Goal: Information Seeking & Learning: Learn about a topic

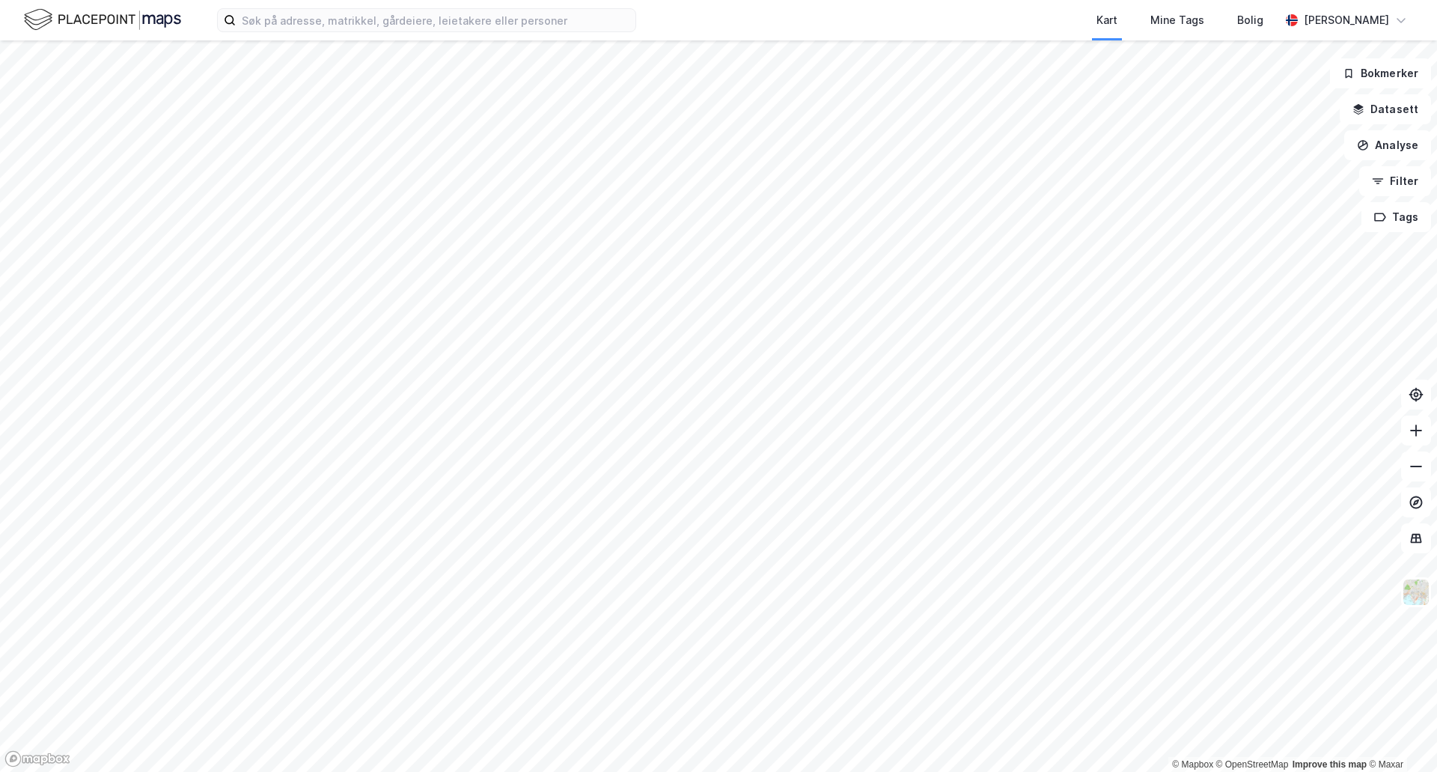
click at [843, 771] on html "Kart Mine Tags Bolig [PERSON_NAME] © Mapbox © OpenStreetMap Improve this map © …" at bounding box center [718, 386] width 1437 height 772
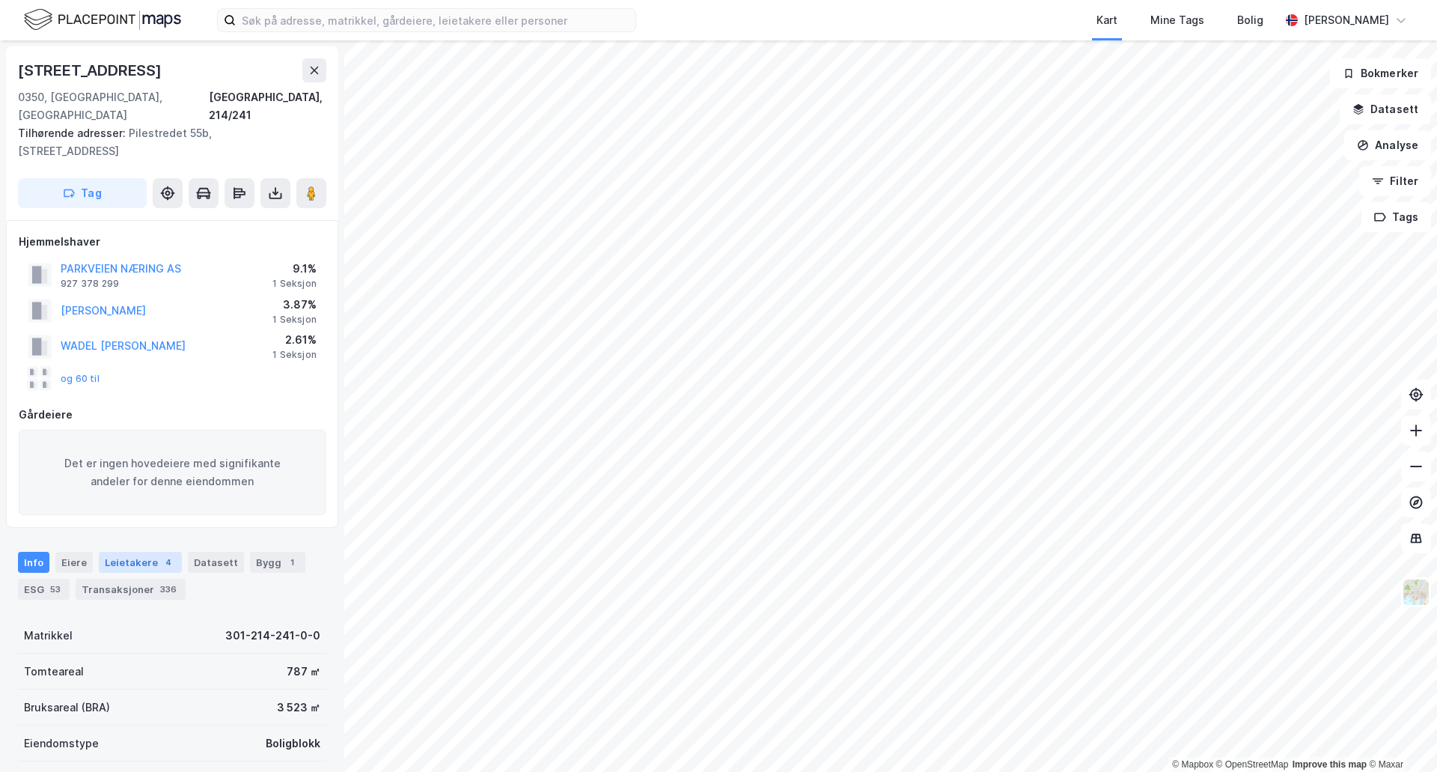
click at [125, 552] on div "Leietakere 4" at bounding box center [140, 562] width 83 height 21
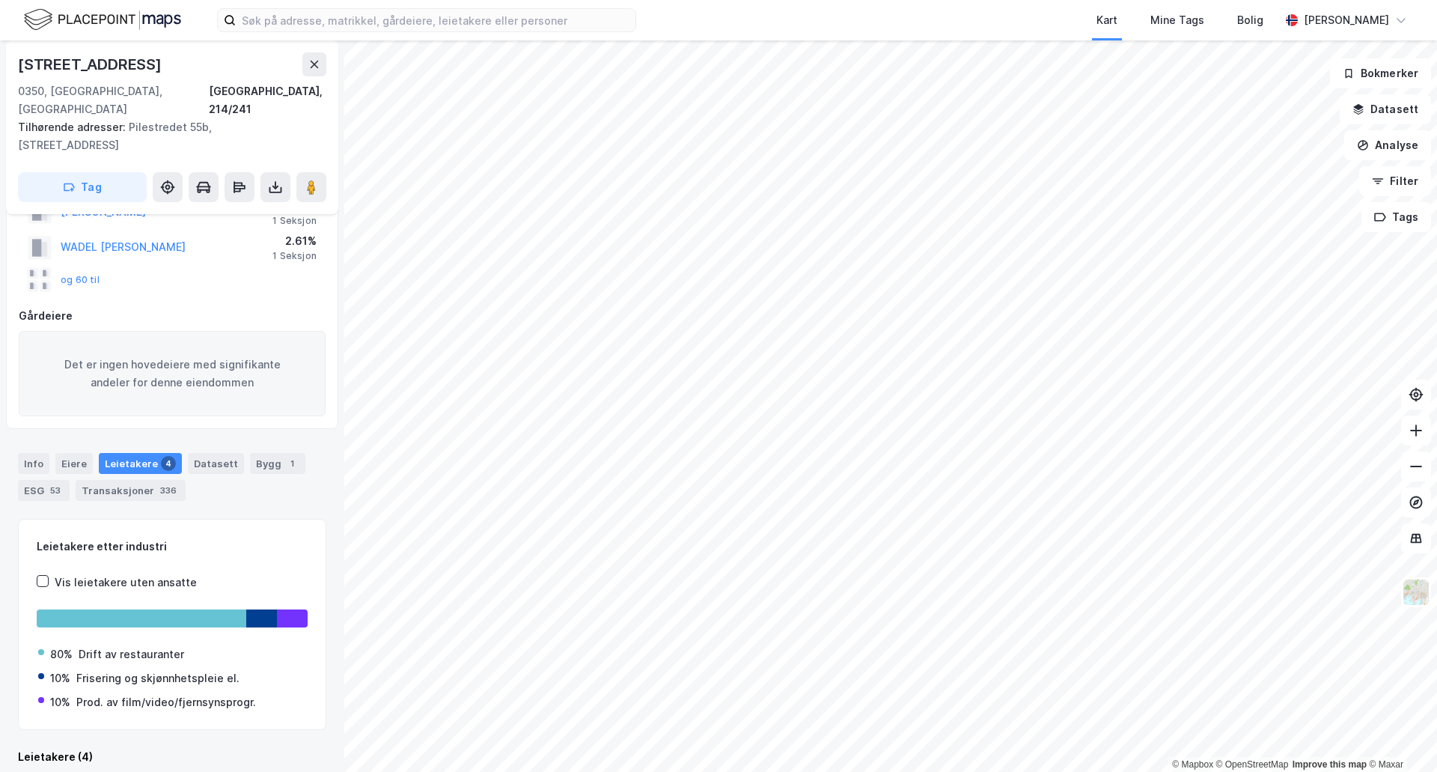
scroll to position [440, 0]
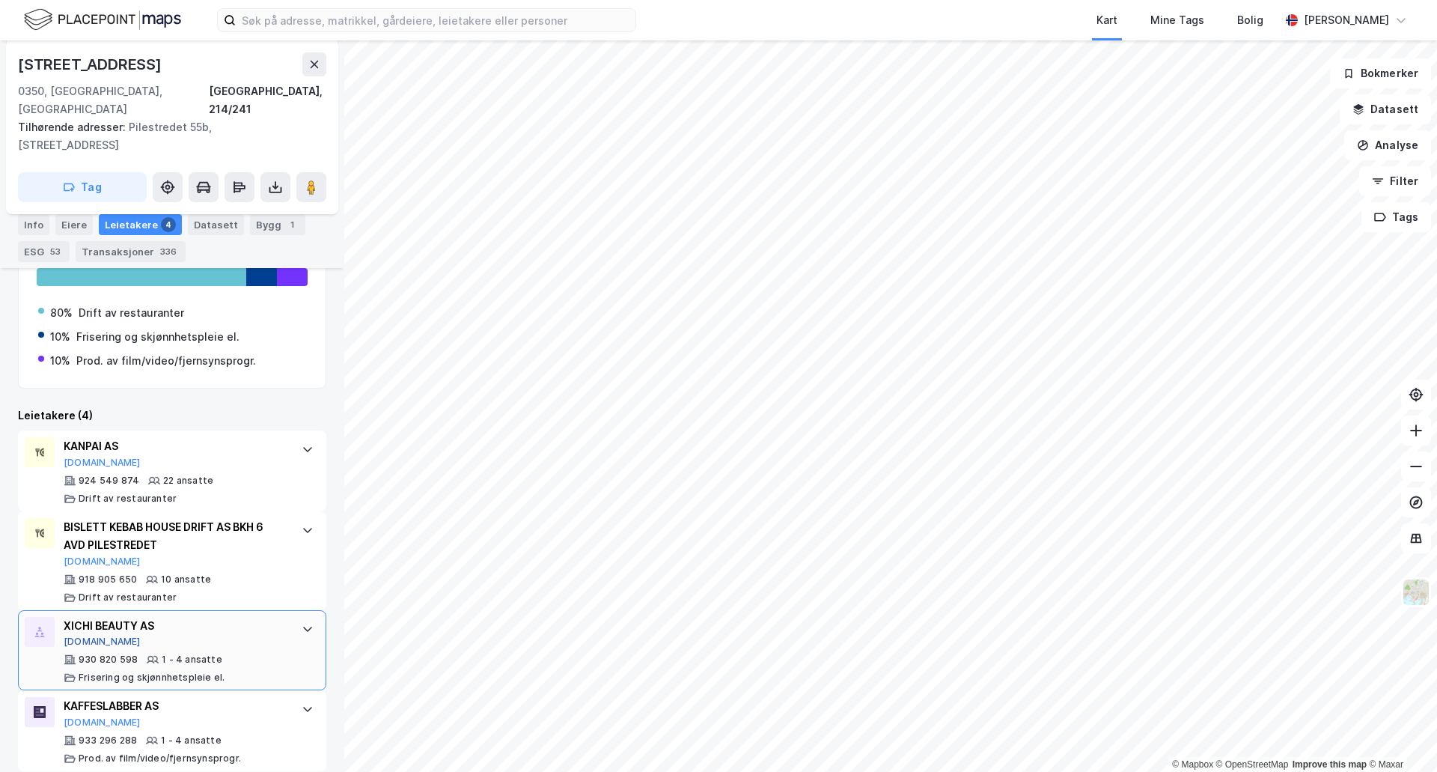
click at [87, 636] on button "[DOMAIN_NAME]" at bounding box center [102, 642] width 77 height 12
click at [82, 216] on div "Eiere" at bounding box center [73, 224] width 37 height 21
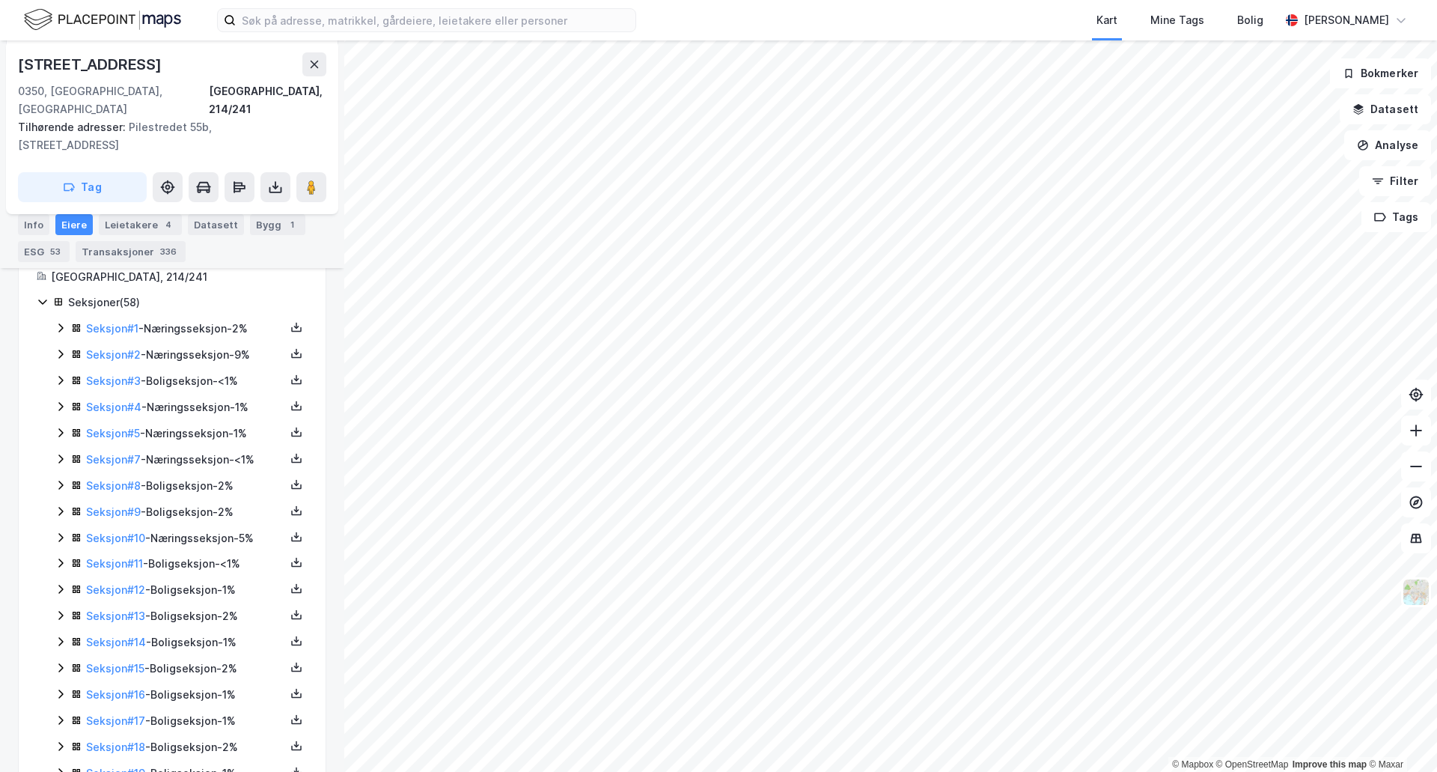
scroll to position [374, 0]
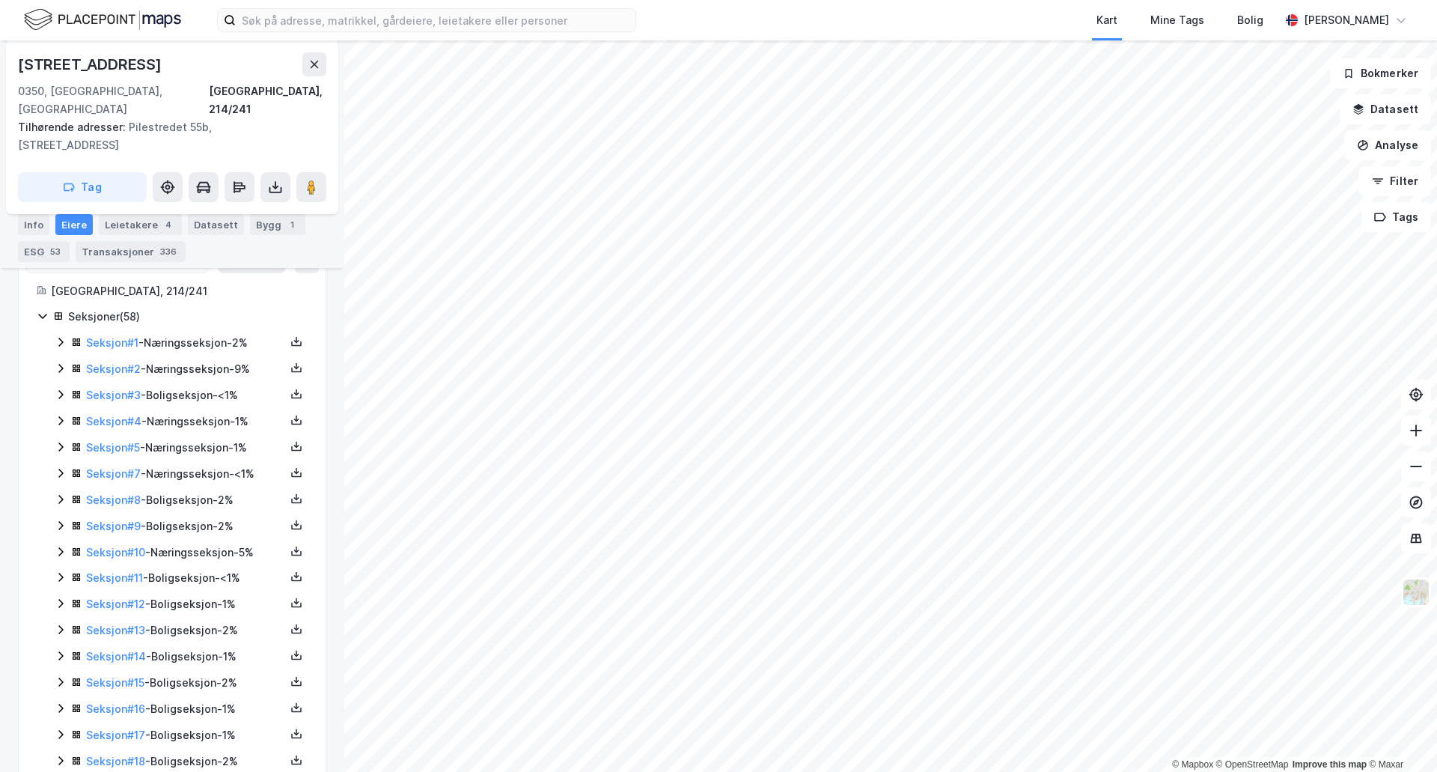
click at [58, 336] on icon at bounding box center [61, 342] width 12 height 12
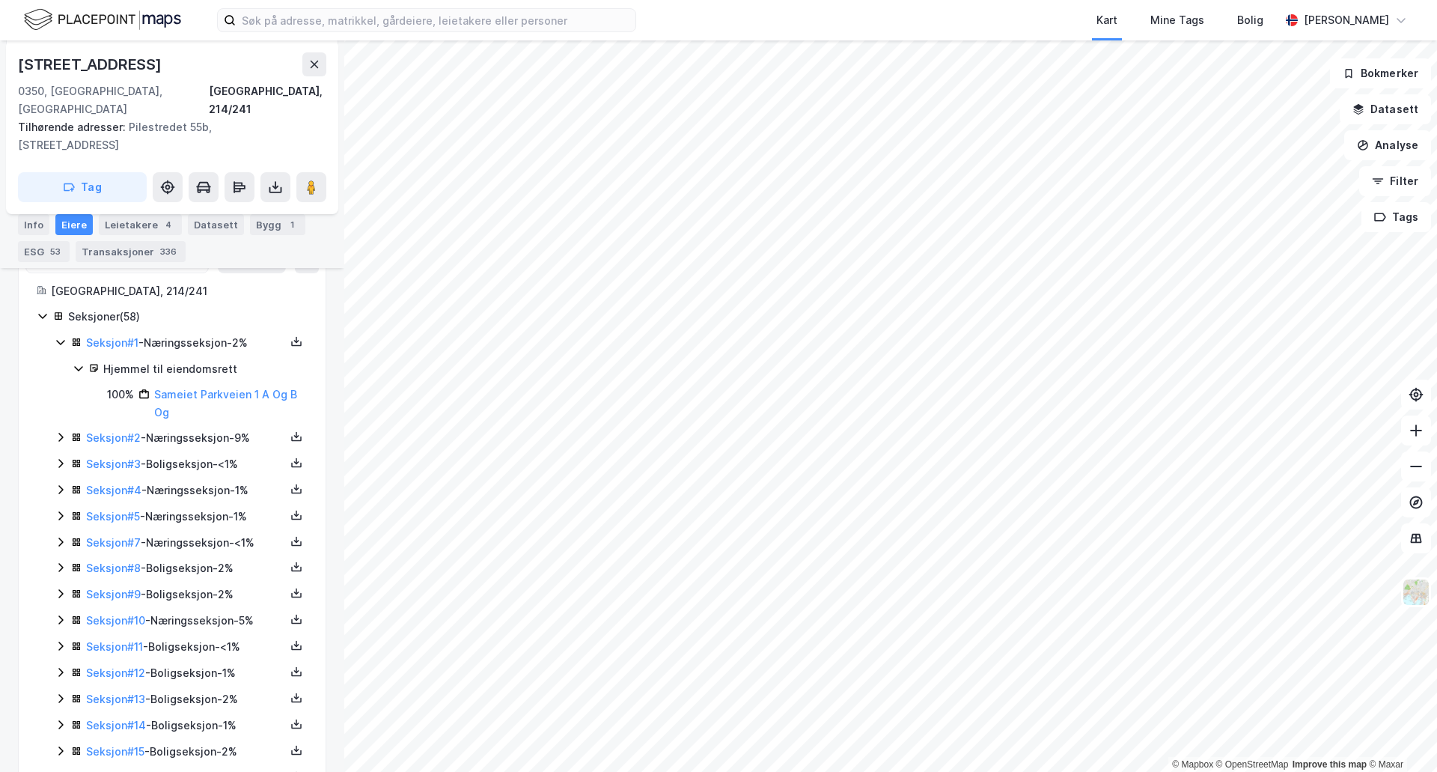
click at [58, 336] on icon at bounding box center [61, 342] width 12 height 12
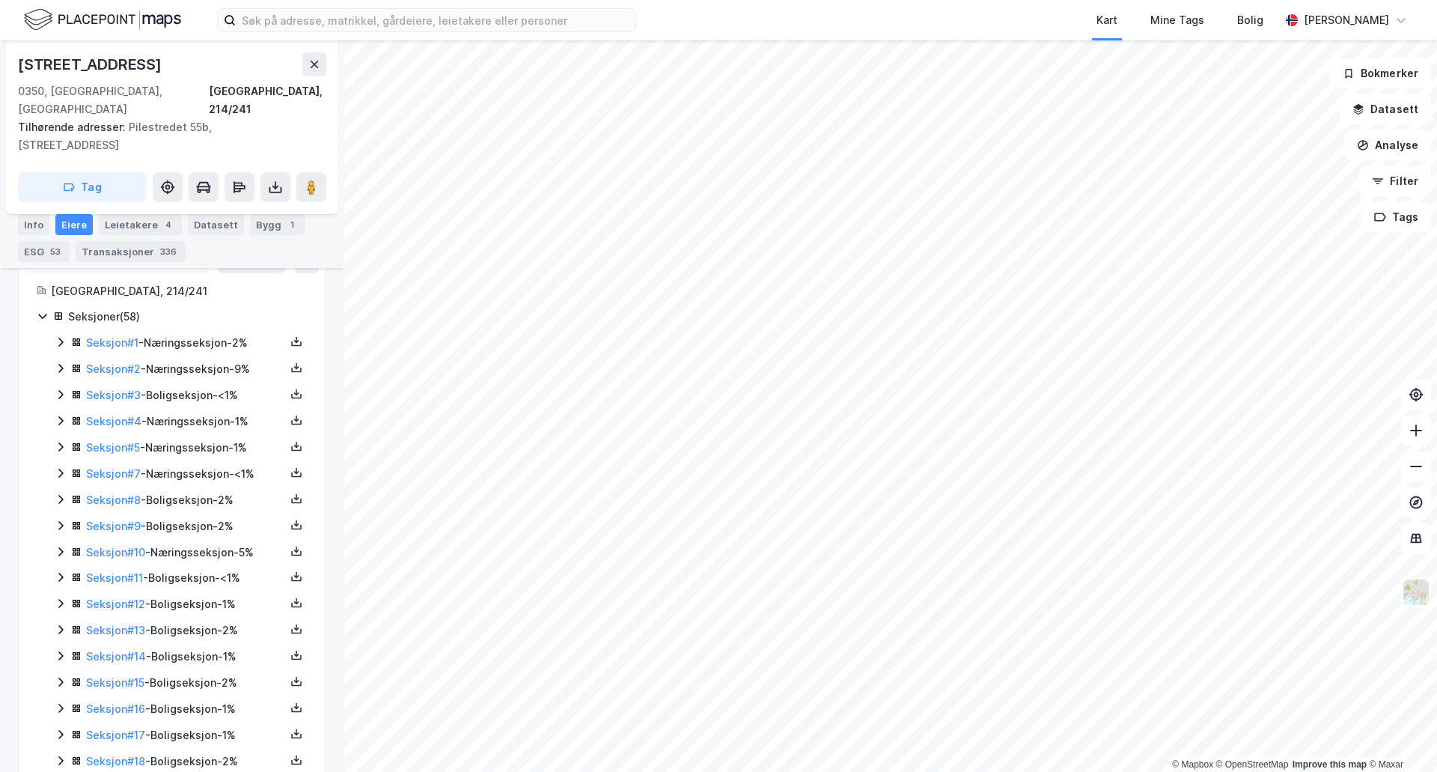
click at [62, 362] on icon at bounding box center [61, 368] width 12 height 12
click at [136, 210] on div "Info [PERSON_NAME] 4 Datasett Bygg 1 ESG 53 Transaksjoner 336" at bounding box center [172, 232] width 344 height 72
click at [140, 226] on div "Leietakere 4" at bounding box center [140, 224] width 83 height 21
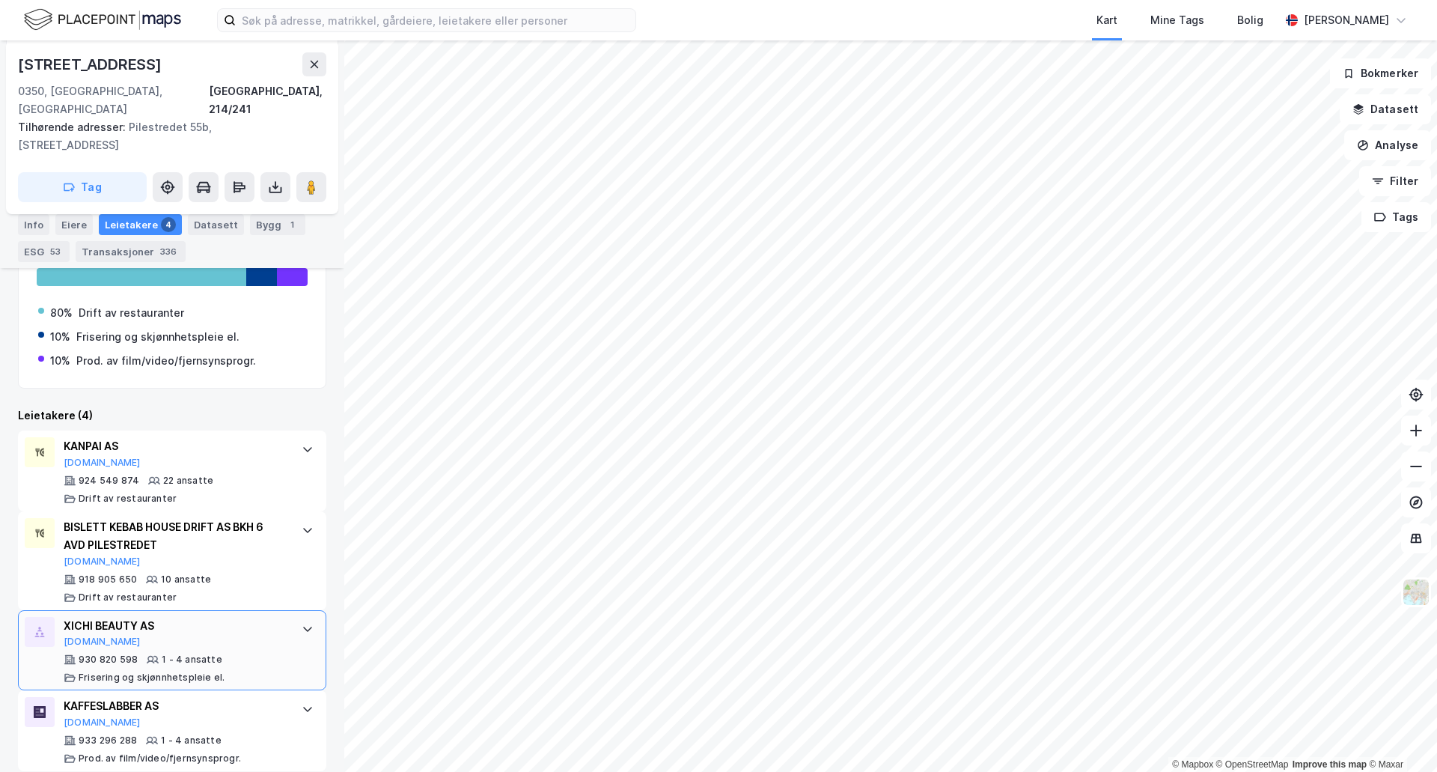
click at [246, 627] on div "XICHI BEAUTY AS [DOMAIN_NAME]" at bounding box center [175, 632] width 223 height 31
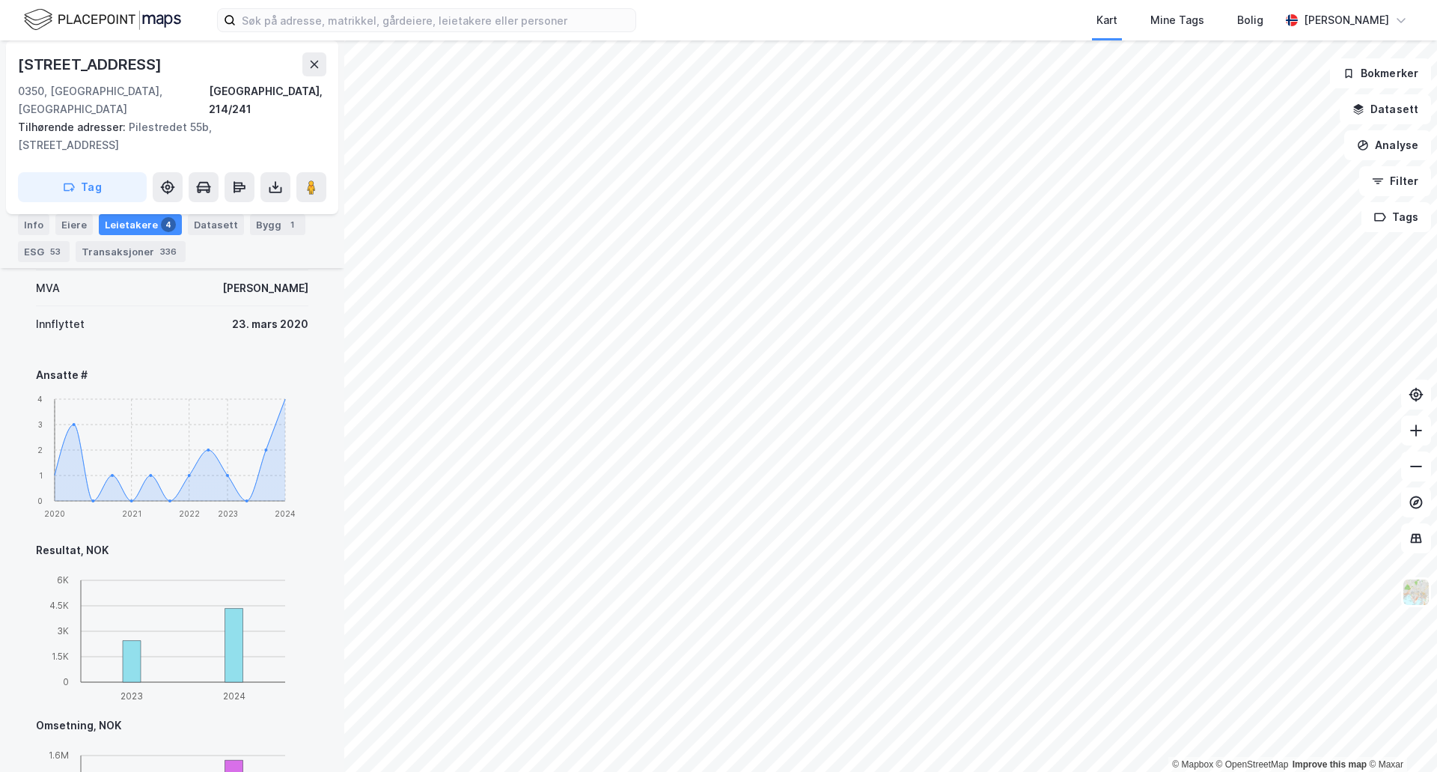
scroll to position [1138, 0]
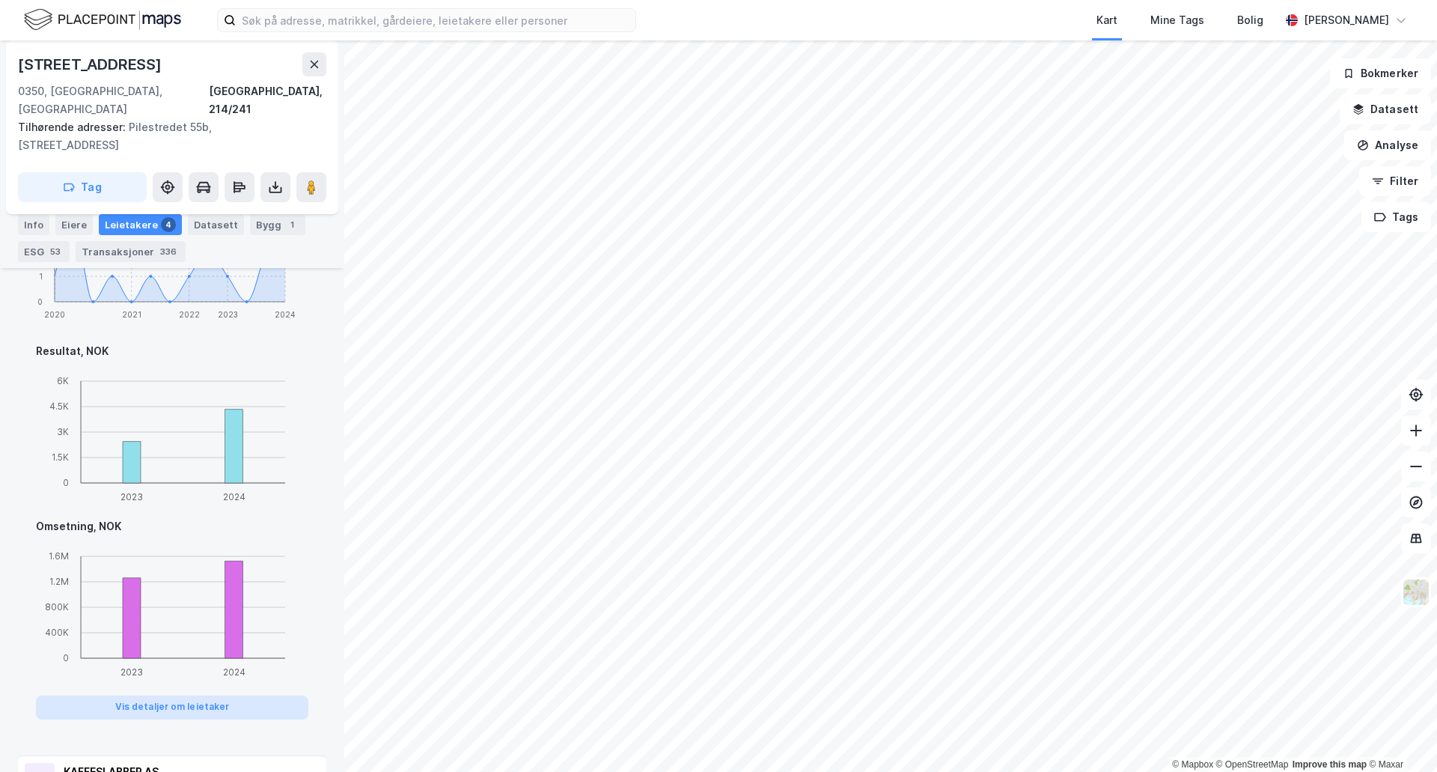
click at [238, 695] on button "Vis detaljer om leietaker" at bounding box center [172, 707] width 272 height 24
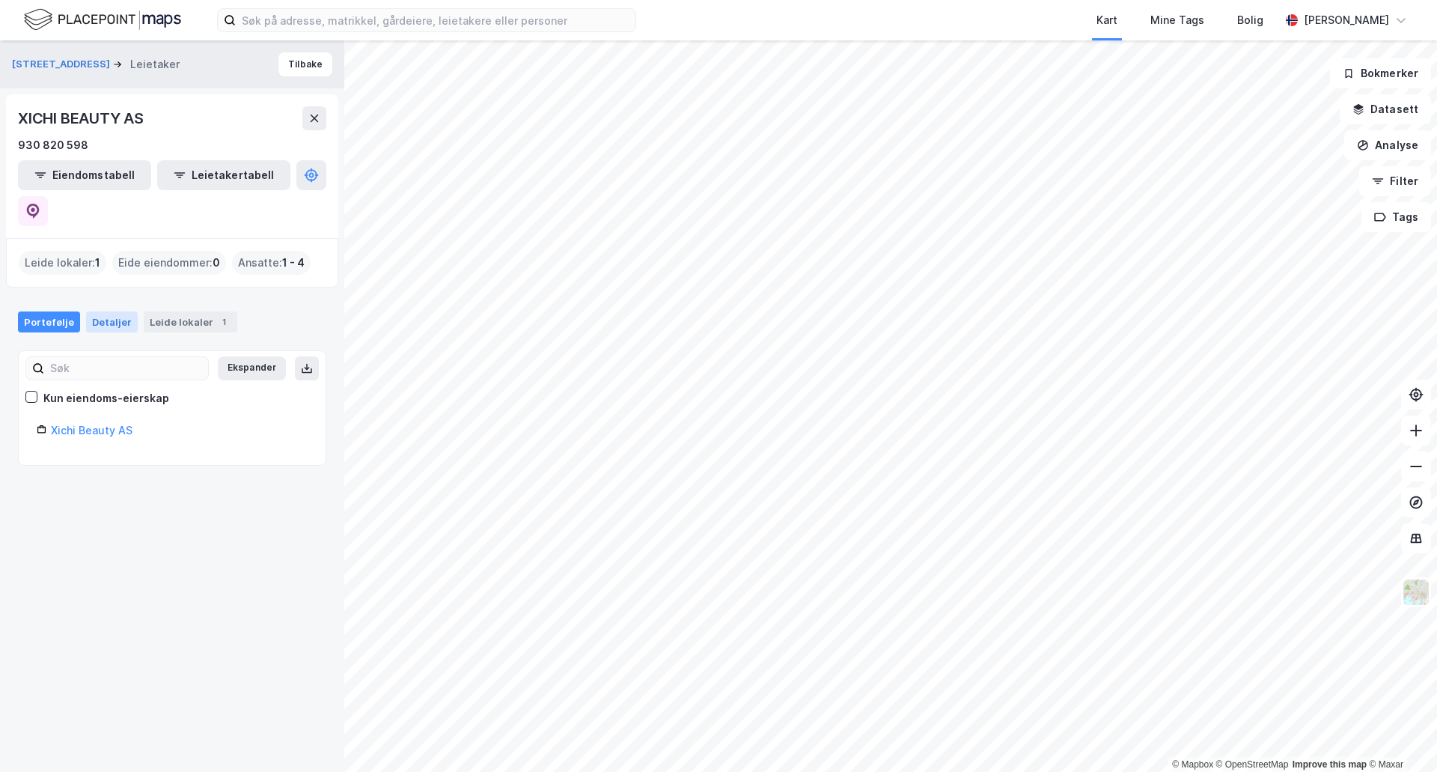
click at [97, 311] on div "Detaljer" at bounding box center [112, 321] width 52 height 21
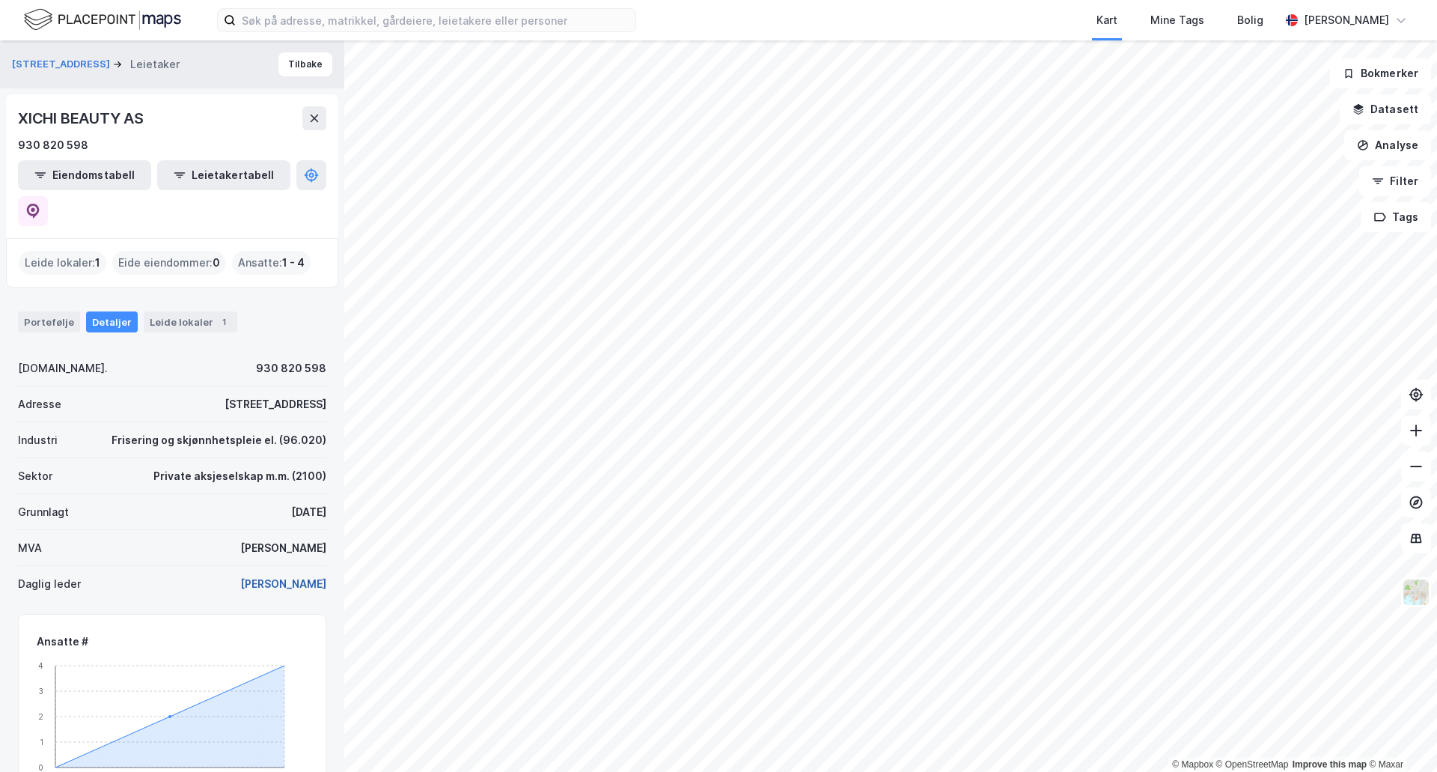
click at [0, 0] on button "[PERSON_NAME]" at bounding box center [0, 0] width 0 height 0
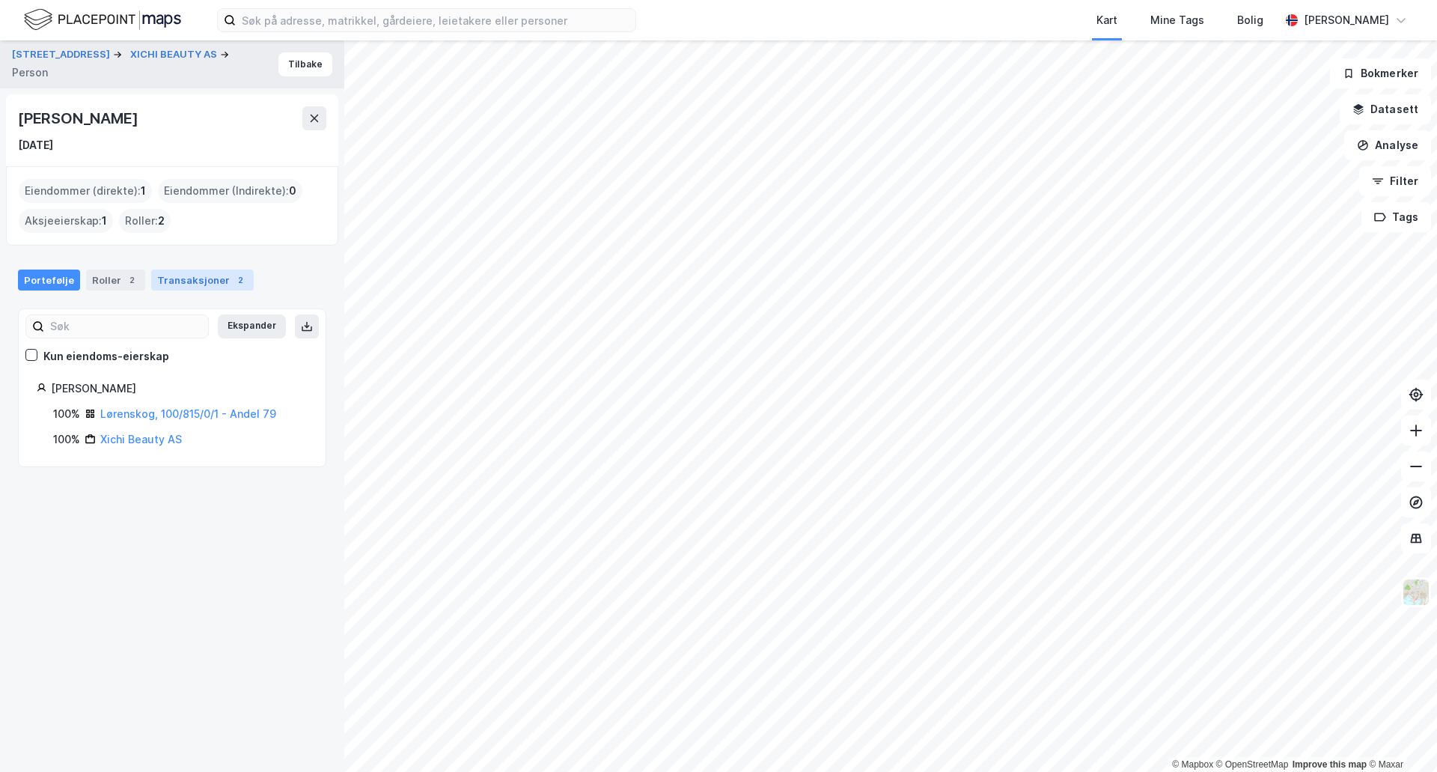
click at [192, 271] on div "Transaksjoner 2" at bounding box center [202, 280] width 103 height 21
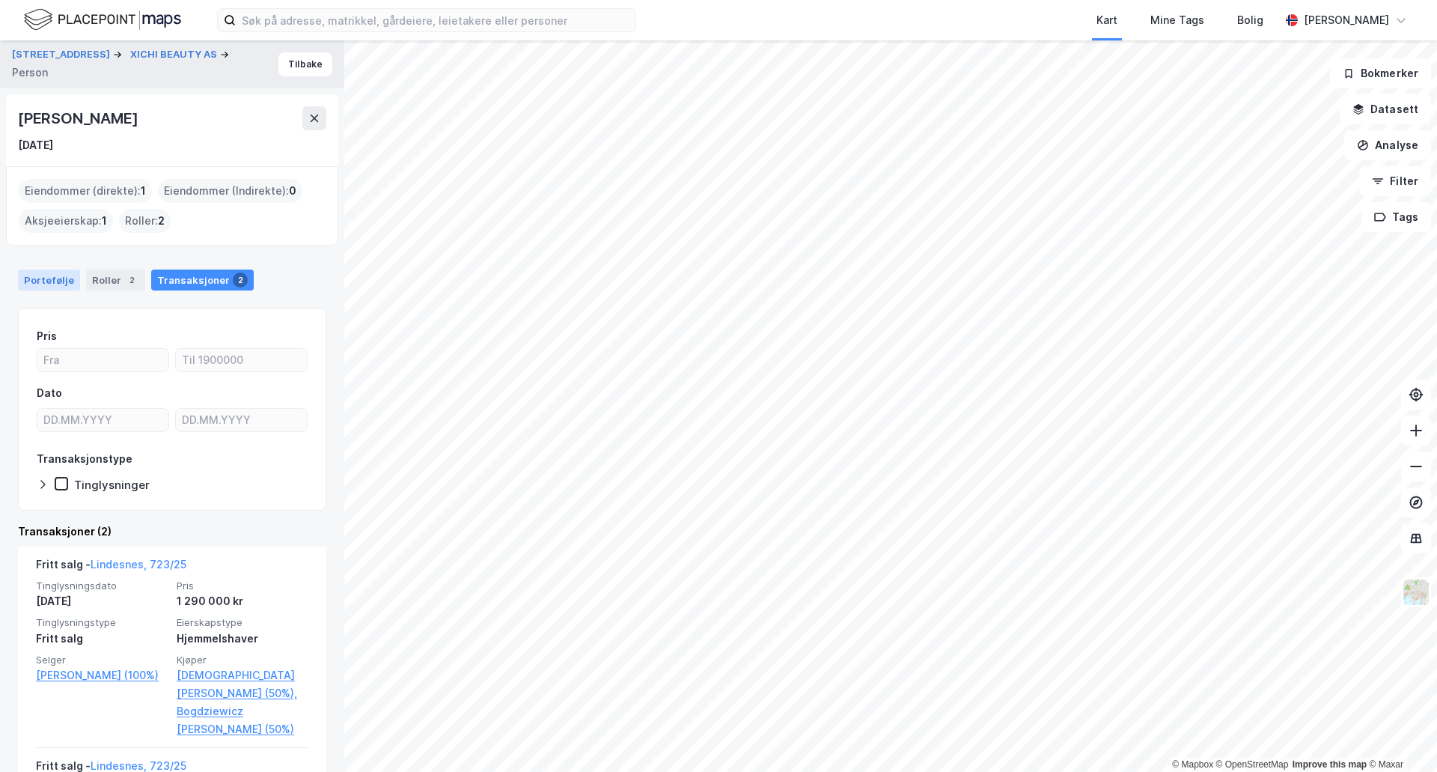
click at [46, 275] on div "Portefølje" at bounding box center [49, 280] width 62 height 21
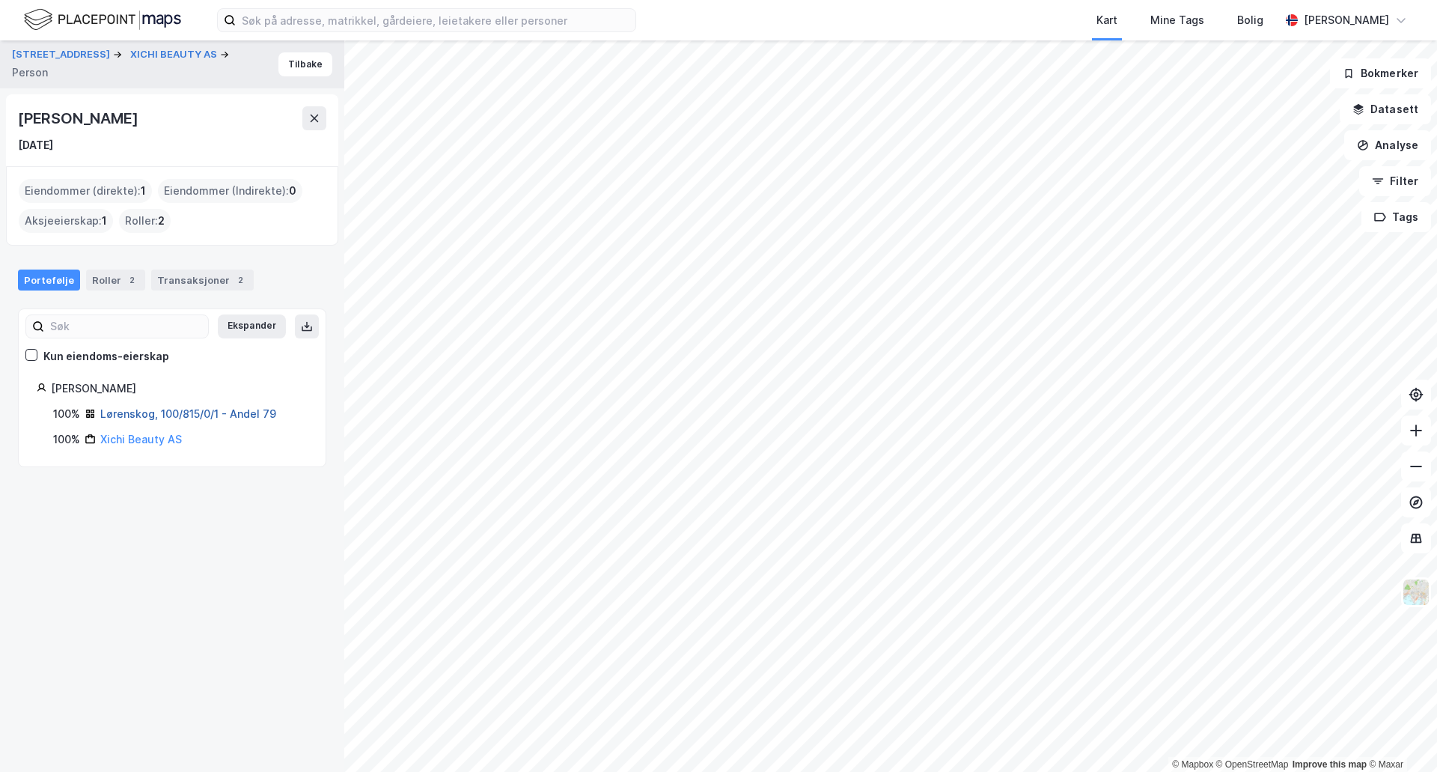
click at [150, 407] on link "Lørenskog, 100/815/0/1 - Andel 79" at bounding box center [188, 413] width 176 height 13
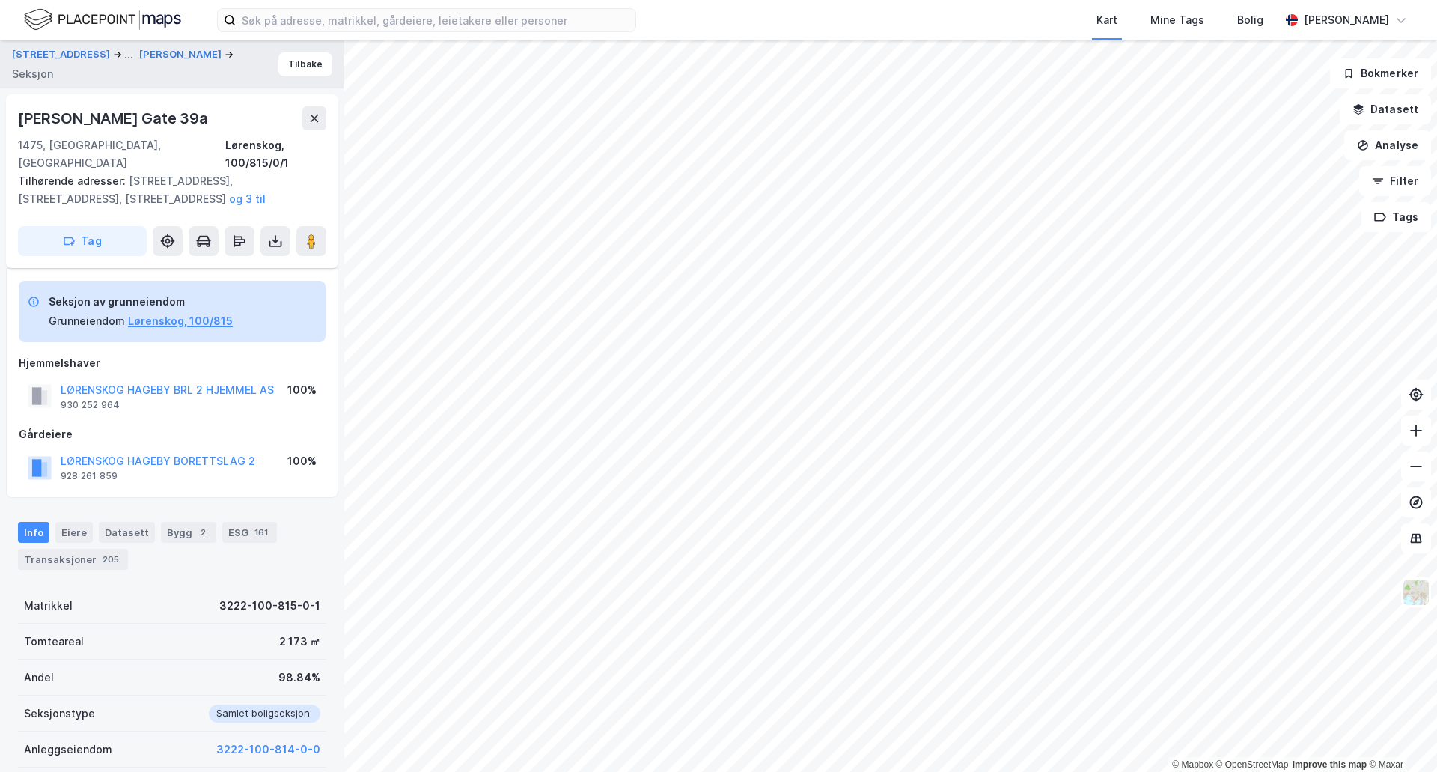
scroll to position [128, 0]
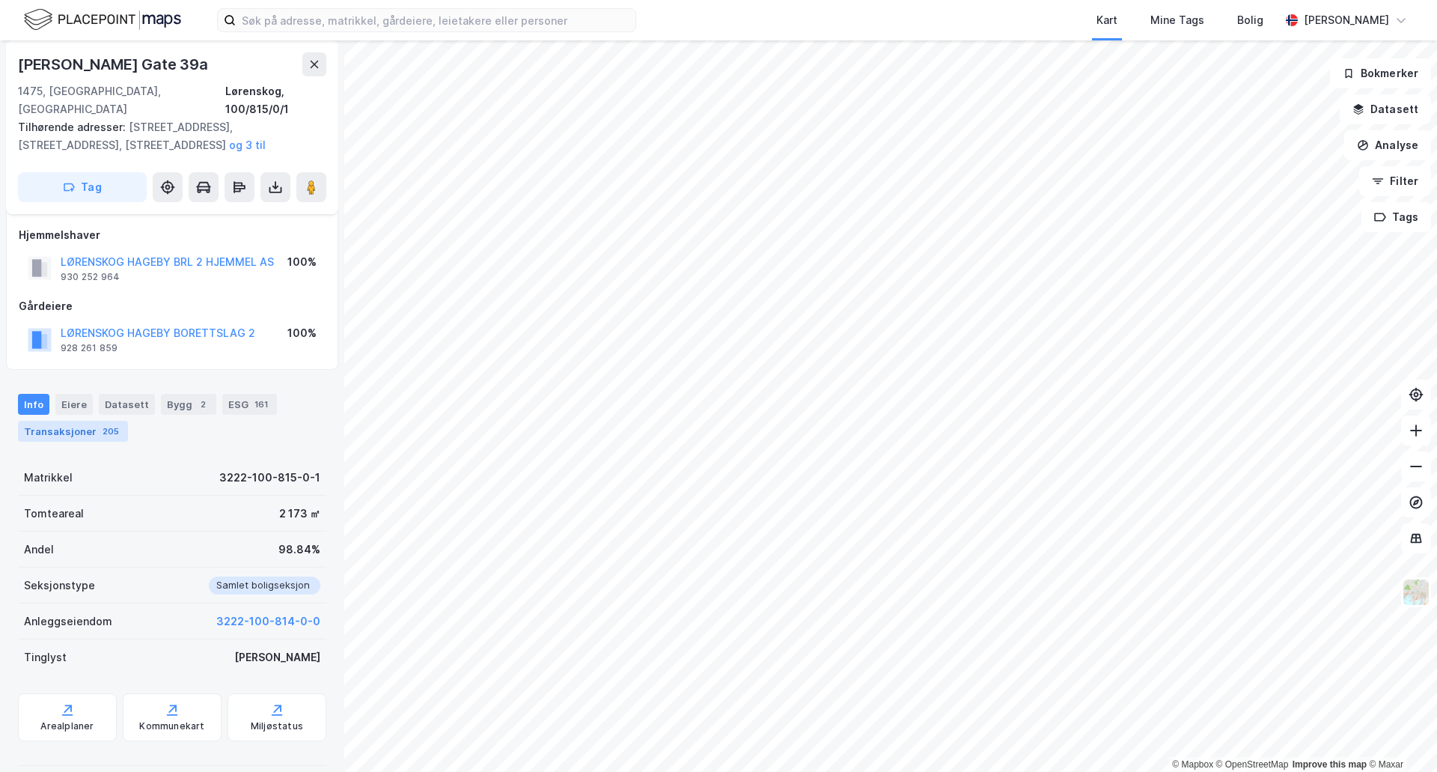
click at [100, 424] on div "205" at bounding box center [111, 431] width 22 height 15
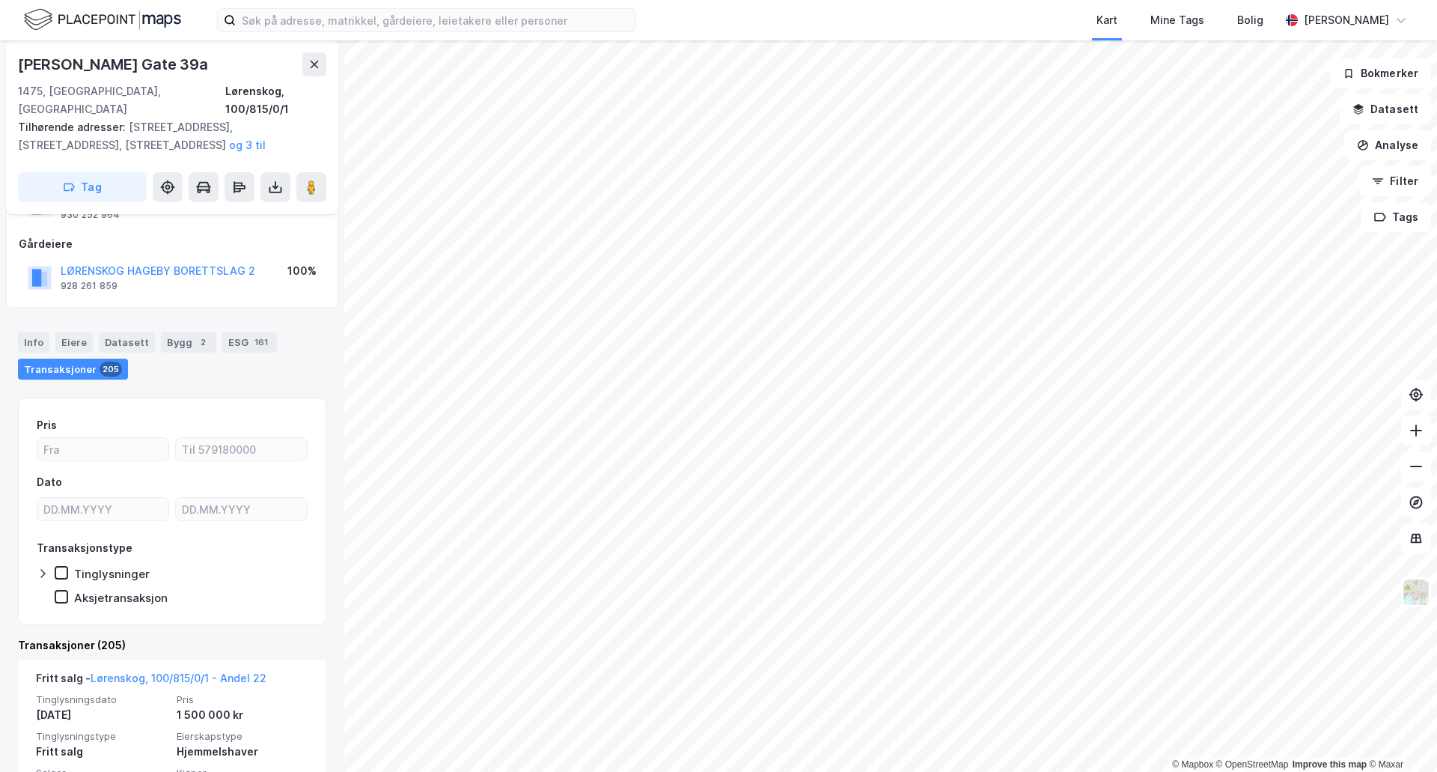
scroll to position [203, 0]
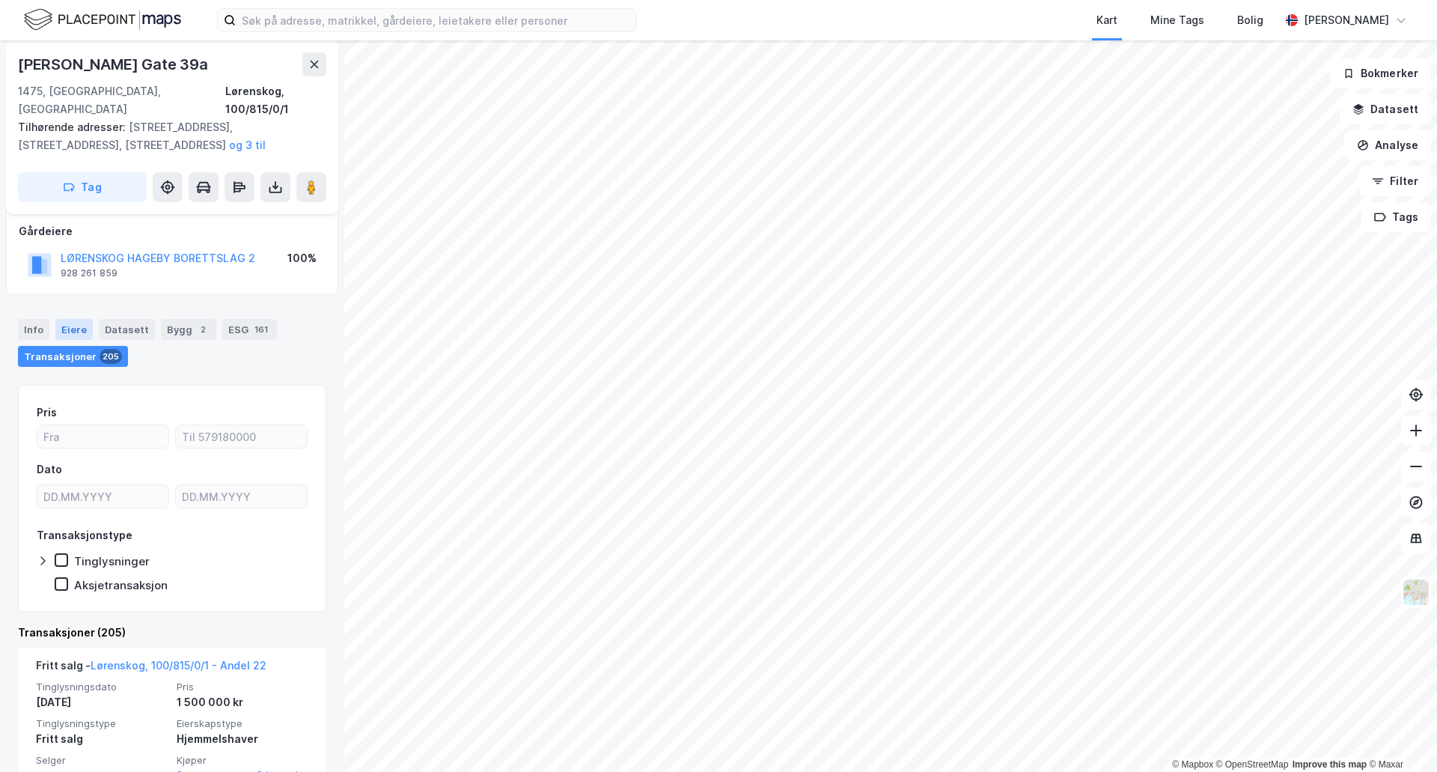
click at [79, 301] on div "Info Eiere Datasett Bygg 2 ESG 161 Transaksjoner 205" at bounding box center [172, 337] width 344 height 72
click at [75, 319] on div "Eiere" at bounding box center [73, 329] width 37 height 21
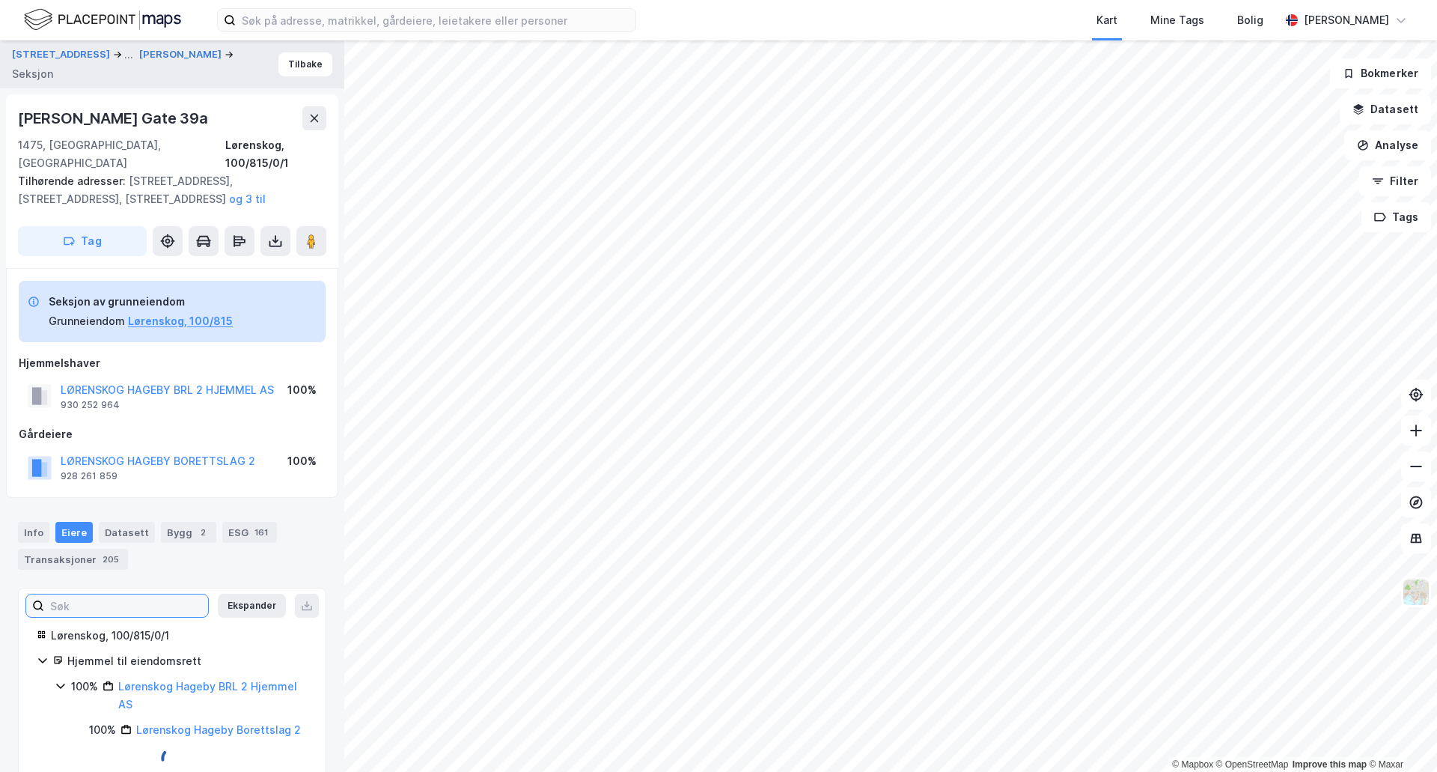
click at [112, 594] on input at bounding box center [126, 605] width 164 height 22
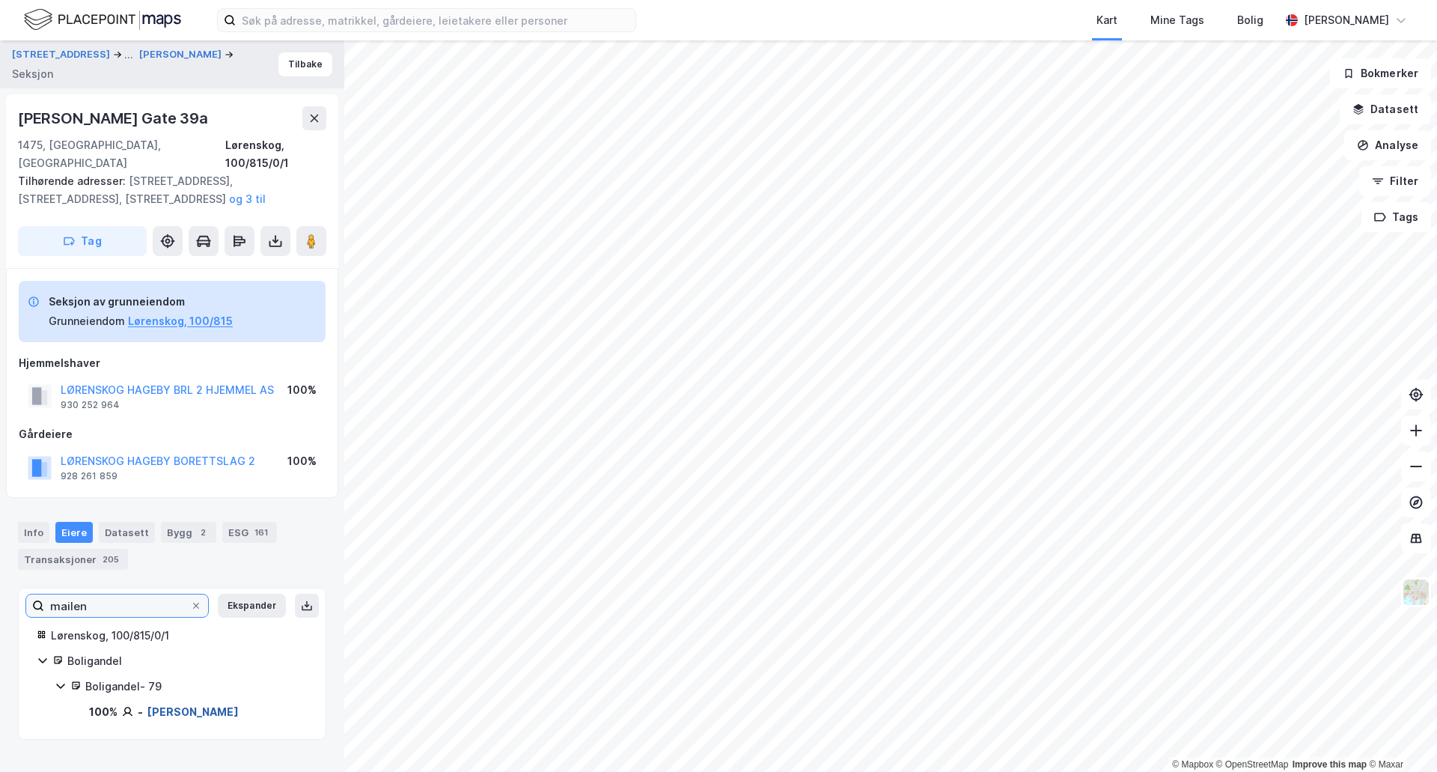
type input "mailen"
click at [175, 705] on link "[PERSON_NAME]" at bounding box center [192, 711] width 91 height 13
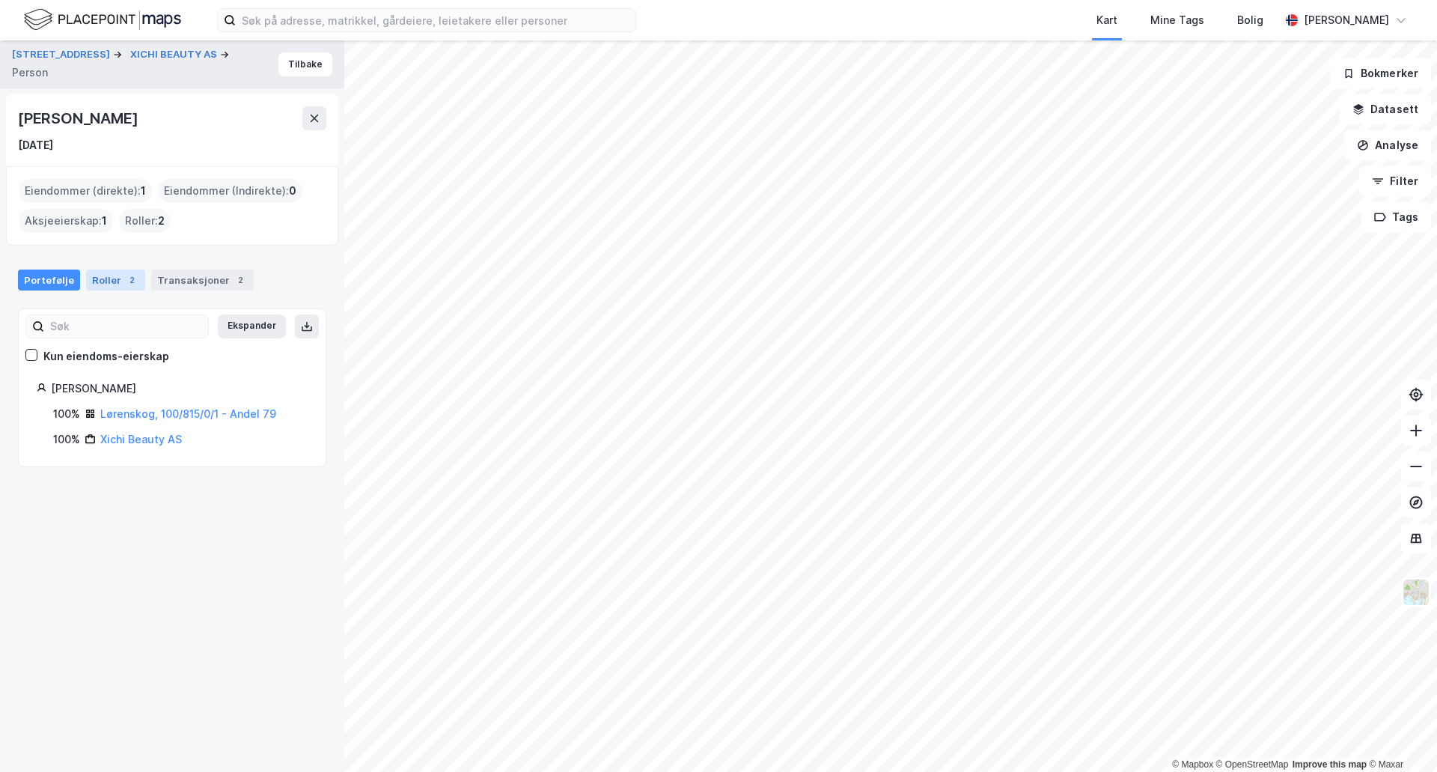
click at [112, 281] on div "Roller 2" at bounding box center [115, 280] width 59 height 21
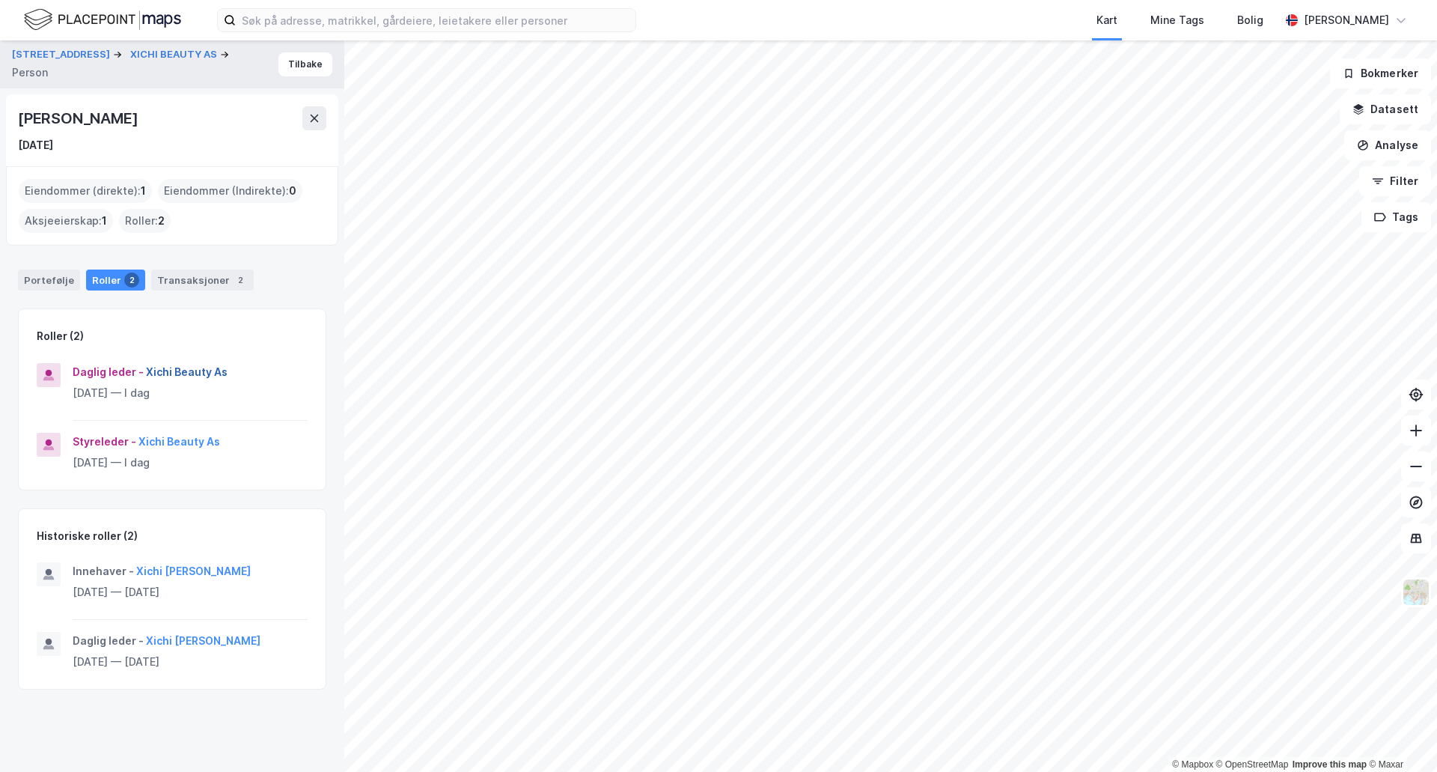
click at [0, 0] on button "Xichi Beauty As" at bounding box center [0, 0] width 0 height 0
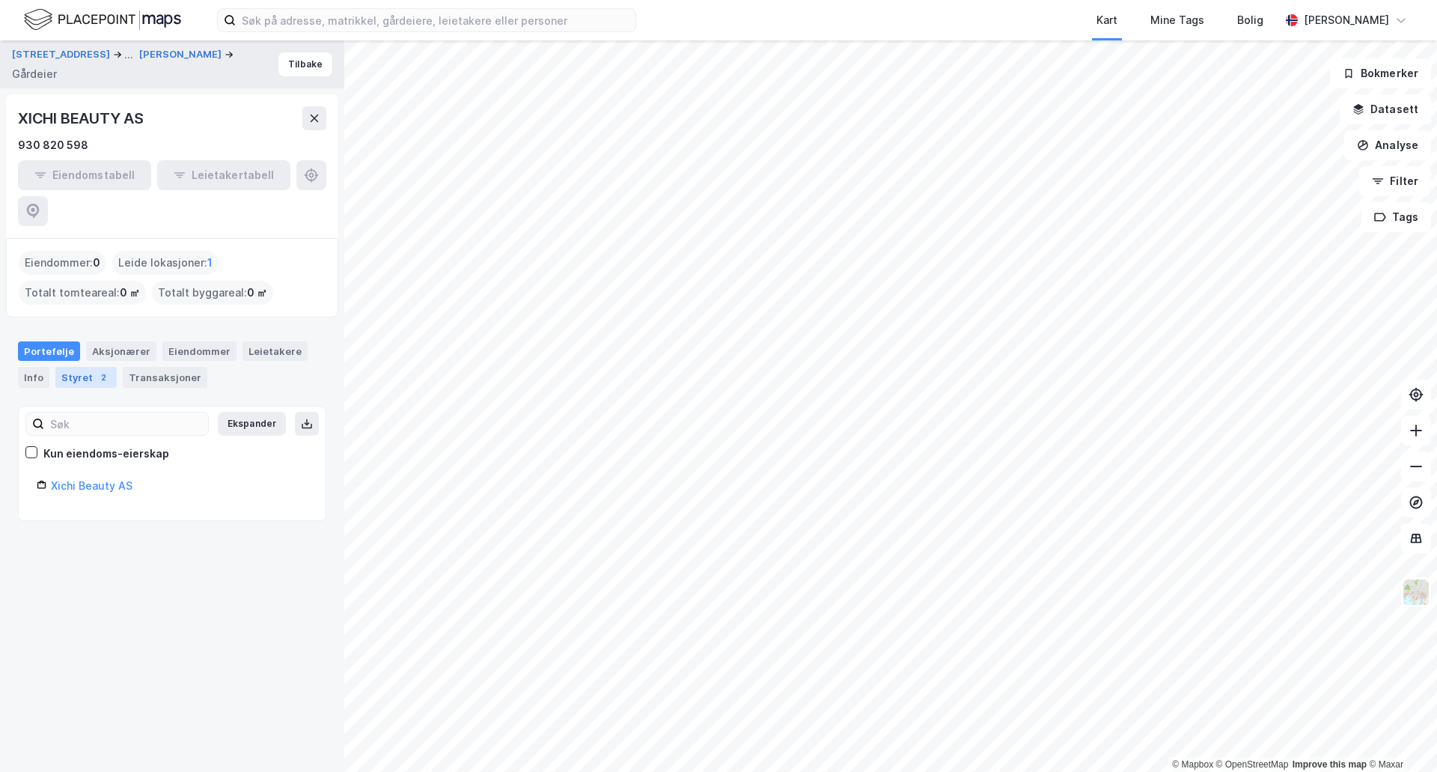
click at [102, 370] on div "2" at bounding box center [103, 377] width 15 height 15
